Goal: Task Accomplishment & Management: Manage account settings

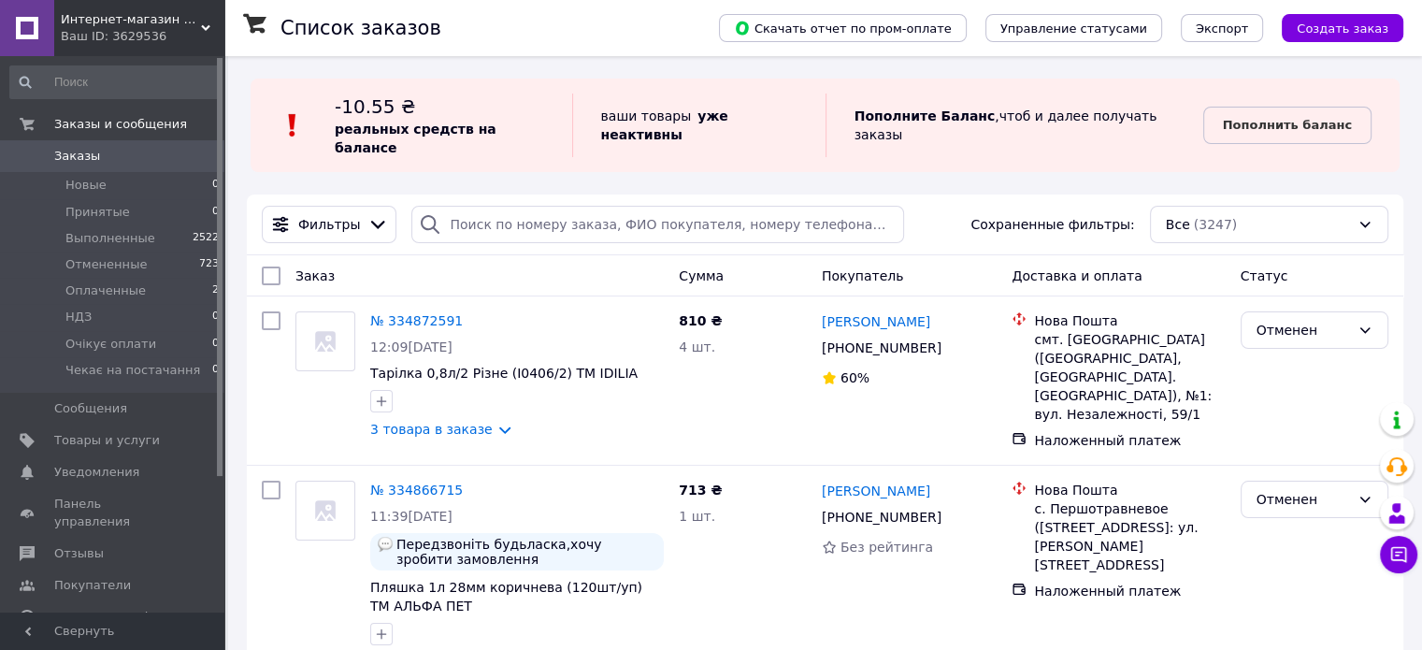
click at [101, 31] on div "Ваш ID: 3629536" at bounding box center [143, 36] width 164 height 17
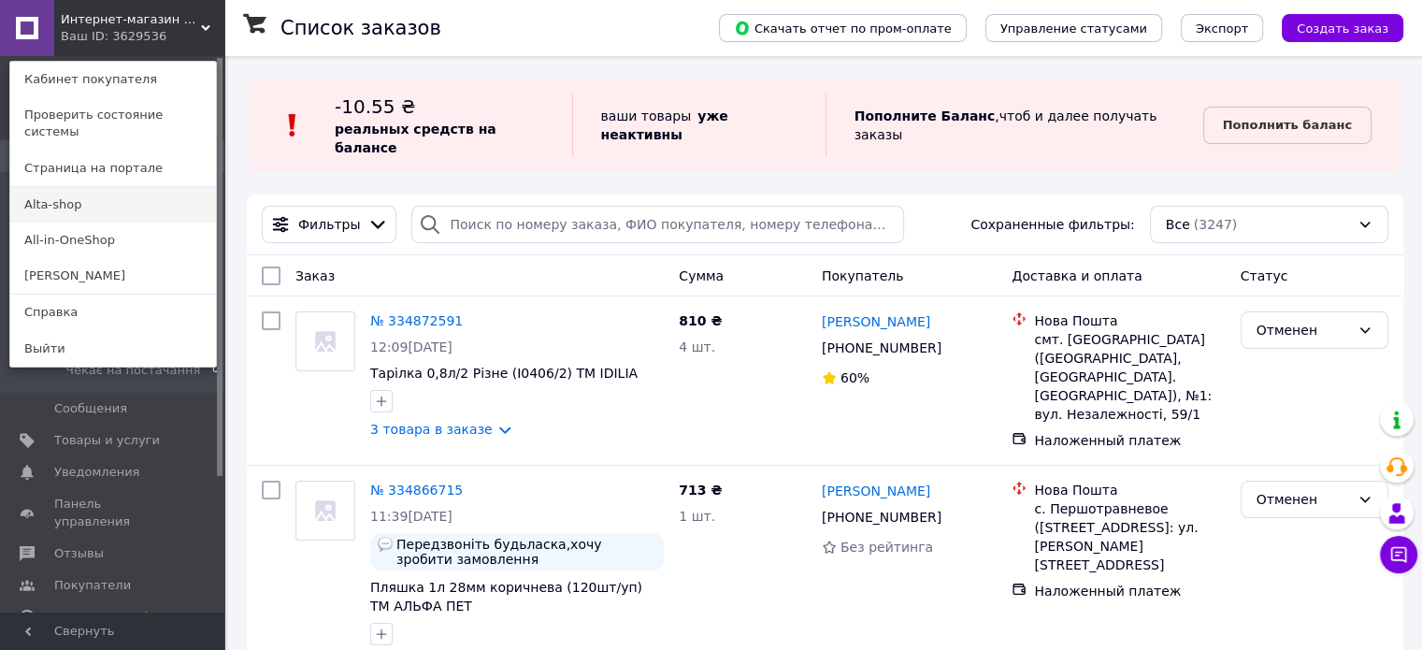
click at [95, 191] on link "Alta-shop" at bounding box center [113, 205] width 206 height 36
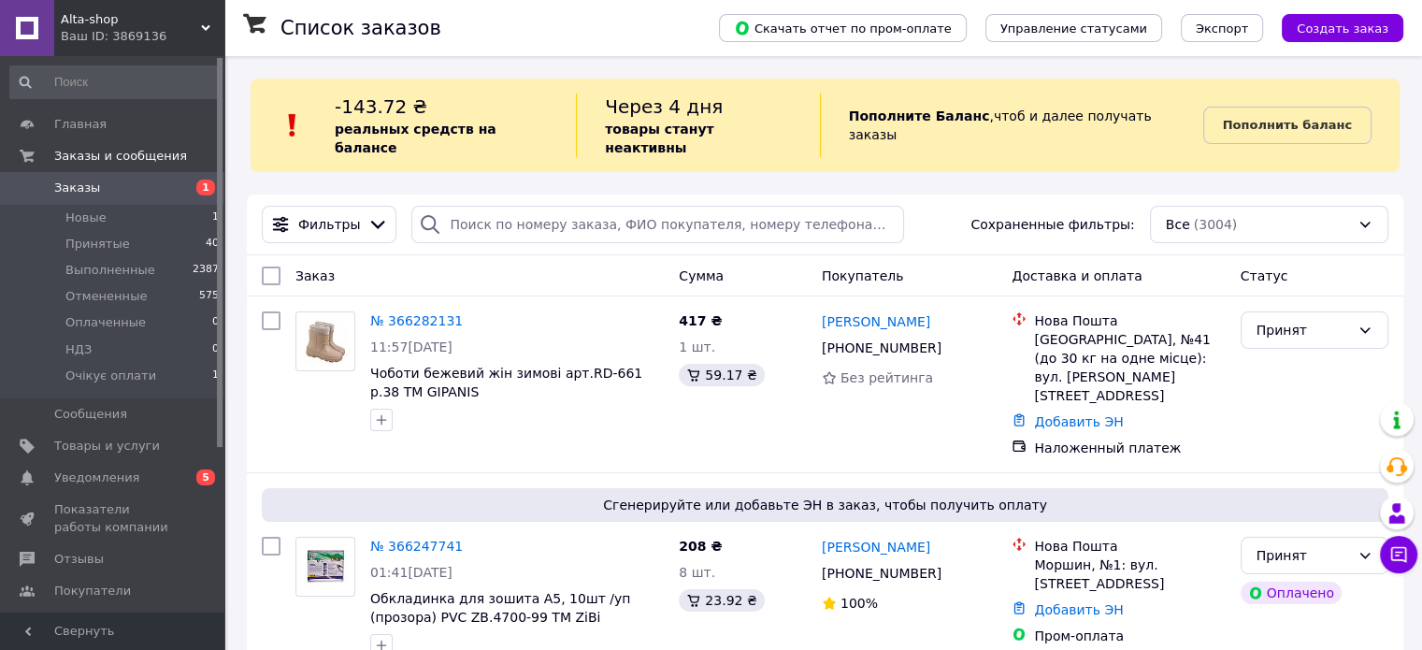
click at [109, 24] on span "Alta-shop" at bounding box center [131, 19] width 140 height 17
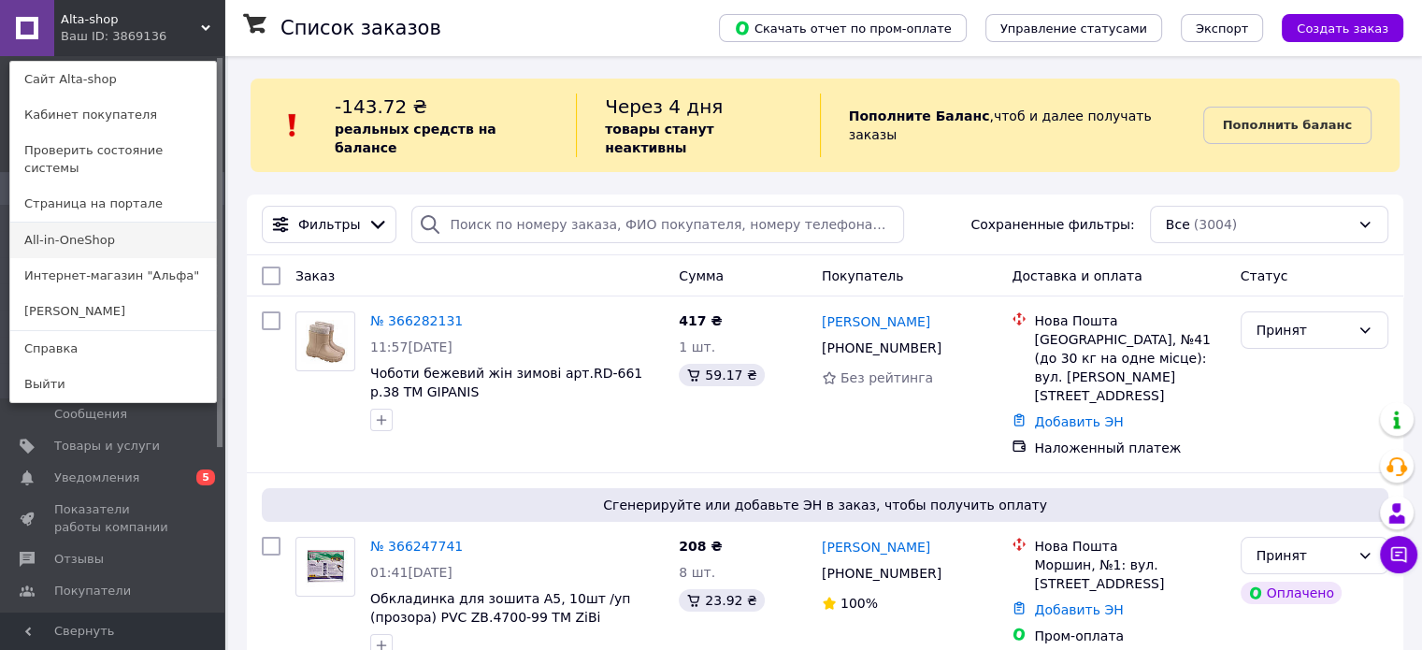
click at [136, 225] on link "All-in-OneShop" at bounding box center [113, 240] width 206 height 36
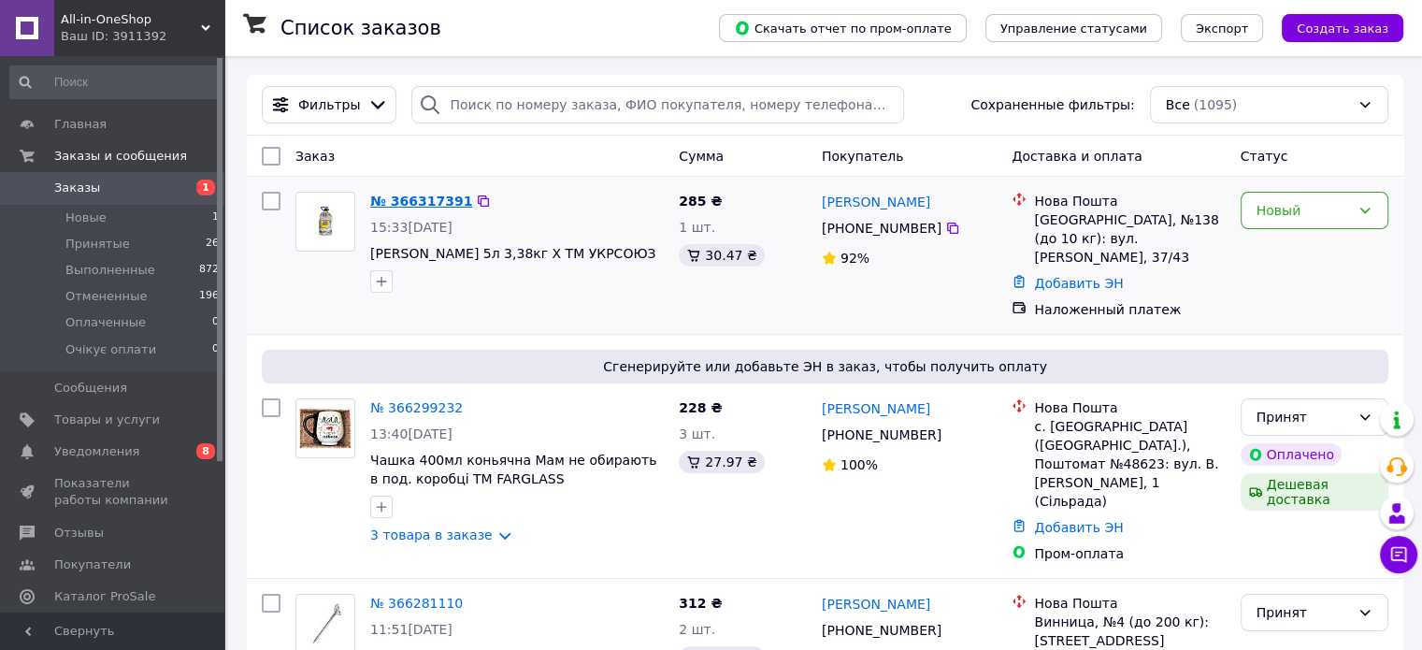
click at [415, 196] on link "№ 366317391" at bounding box center [421, 200] width 102 height 15
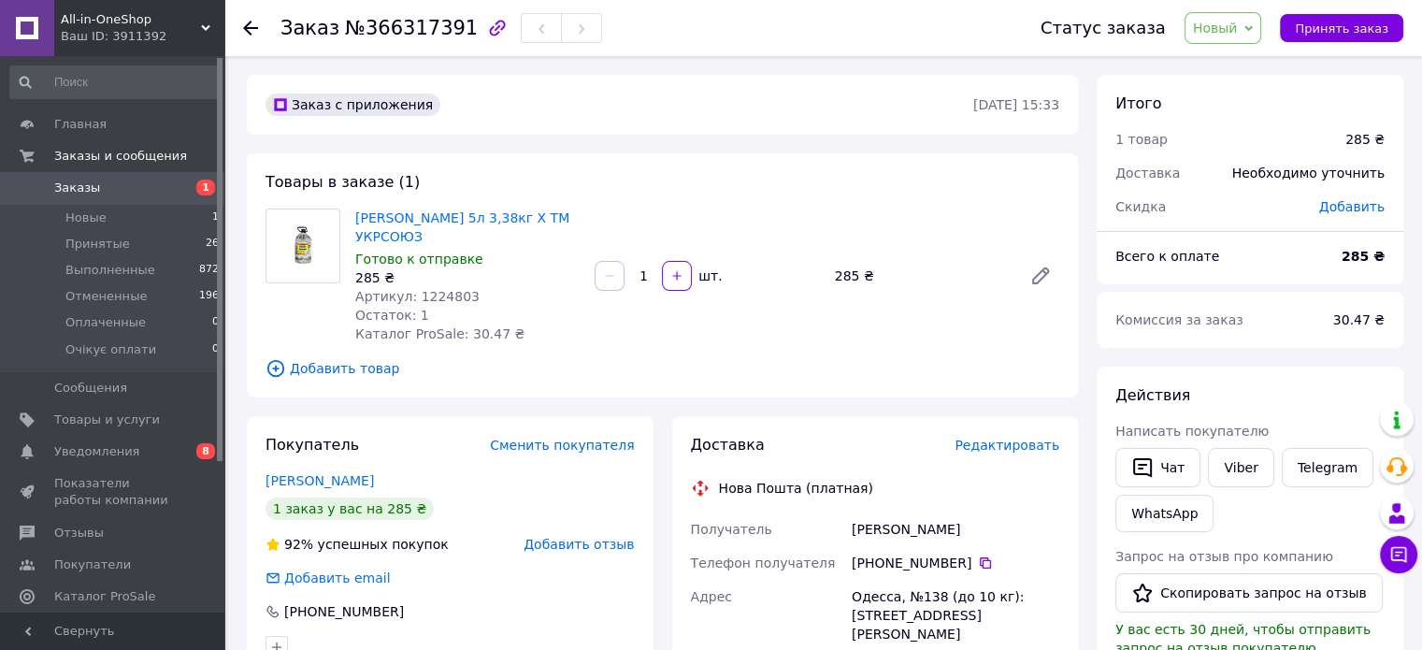
click at [443, 290] on span "Артикул: 1224803" at bounding box center [417, 296] width 124 height 15
copy span "1224803"
click at [1324, 22] on span "Принять заказ" at bounding box center [1341, 28] width 93 height 14
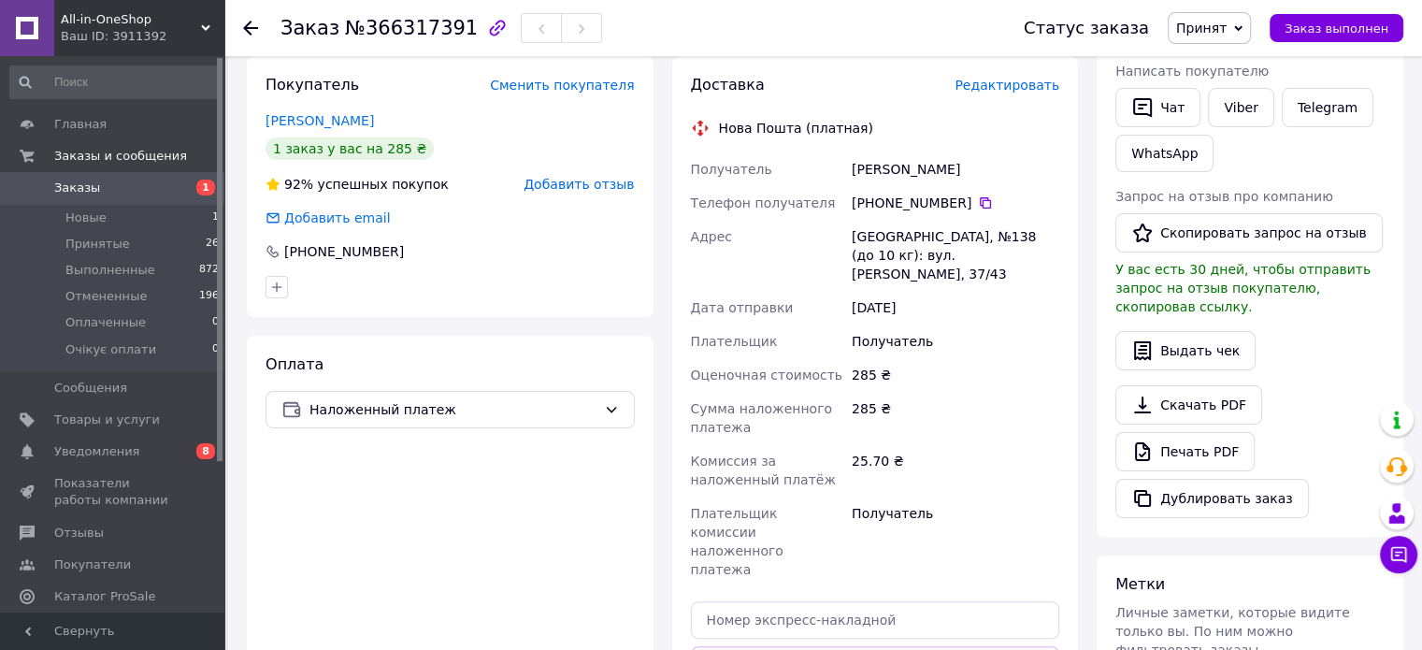
scroll to position [280, 0]
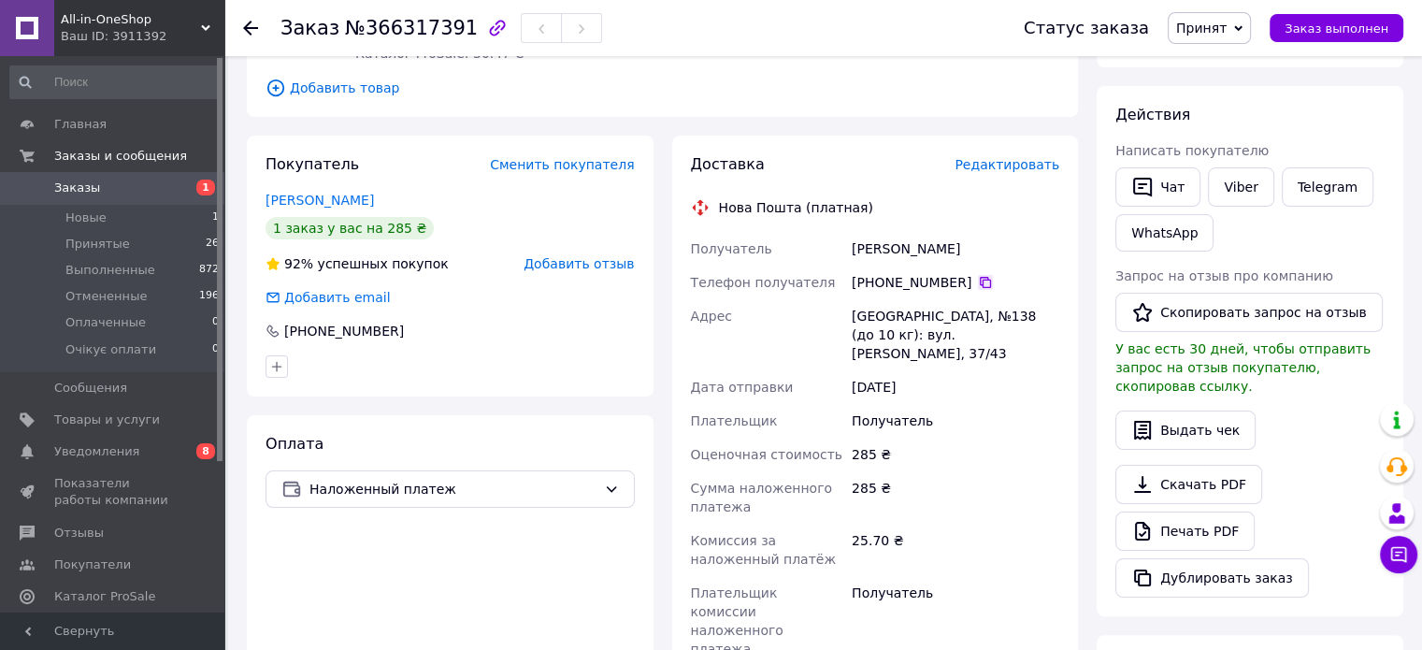
click at [978, 283] on icon at bounding box center [985, 282] width 15 height 15
drag, startPoint x: 952, startPoint y: 247, endPoint x: 852, endPoint y: 240, distance: 99.3
click at [852, 240] on div "Кучер Вадим" at bounding box center [955, 249] width 215 height 34
copy div "Кучер Вадим"
